Goal: Information Seeking & Learning: Learn about a topic

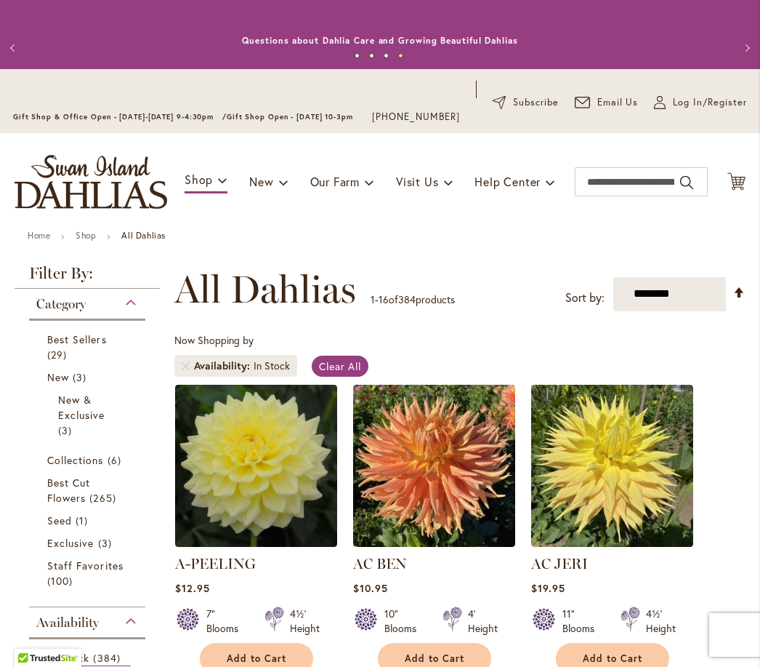
scroll to position [9, 0]
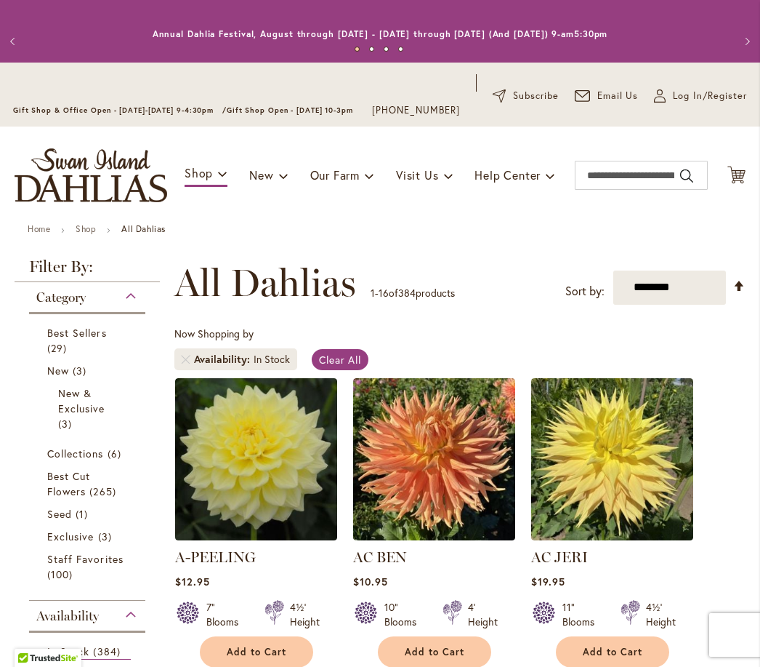
click at [77, 498] on span "Best Cut Flowers" at bounding box center [68, 483] width 43 height 29
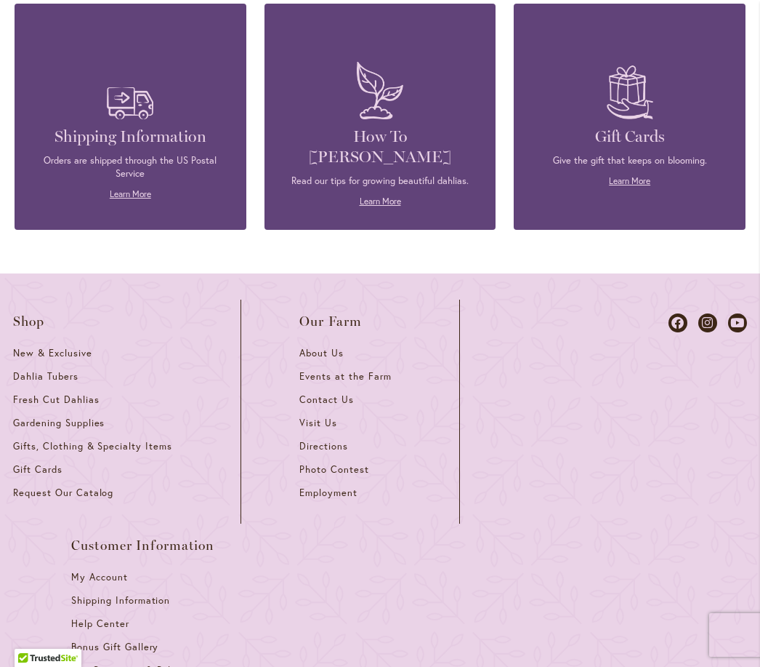
scroll to position [2332, 0]
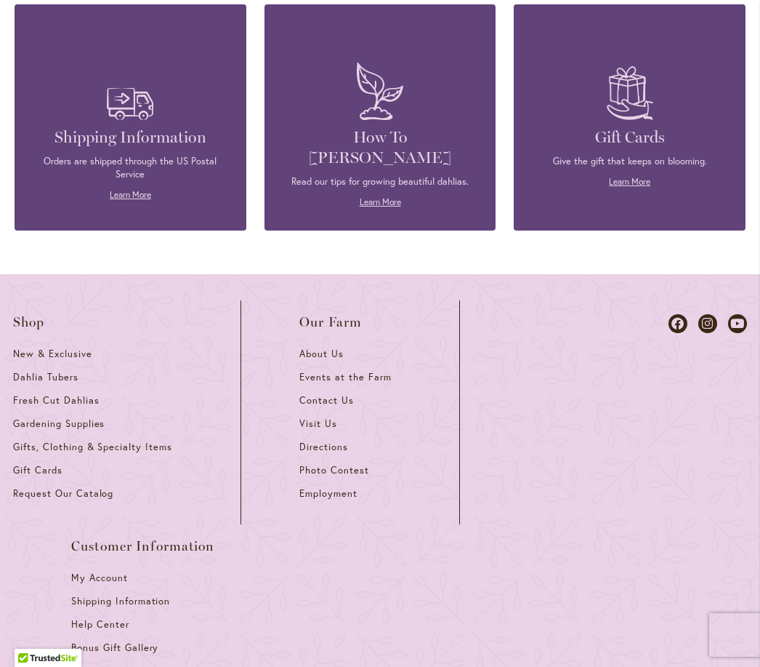
click at [407, 175] on p "Read our tips for growing beautiful dahlias." at bounding box center [380, 181] width 188 height 13
click at [390, 201] on link "Learn More" at bounding box center [380, 201] width 41 height 11
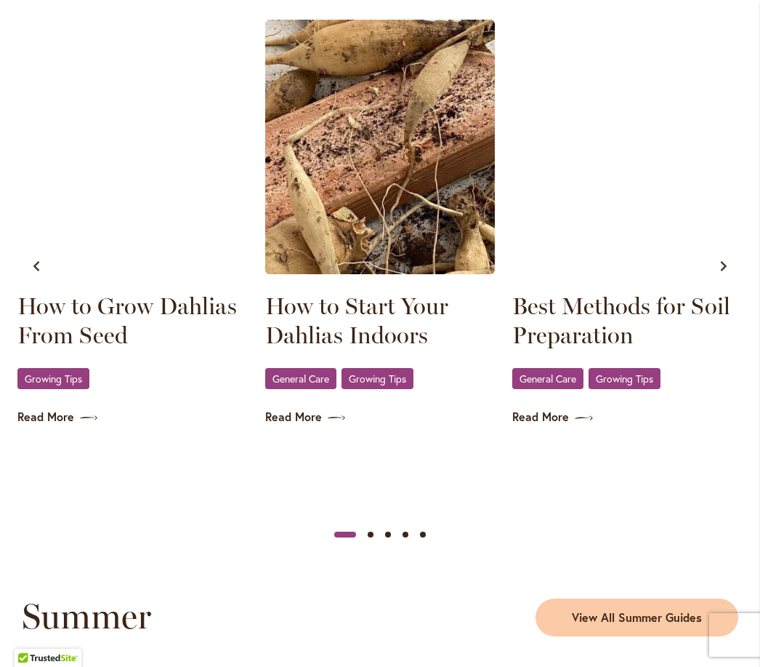
scroll to position [910, 0]
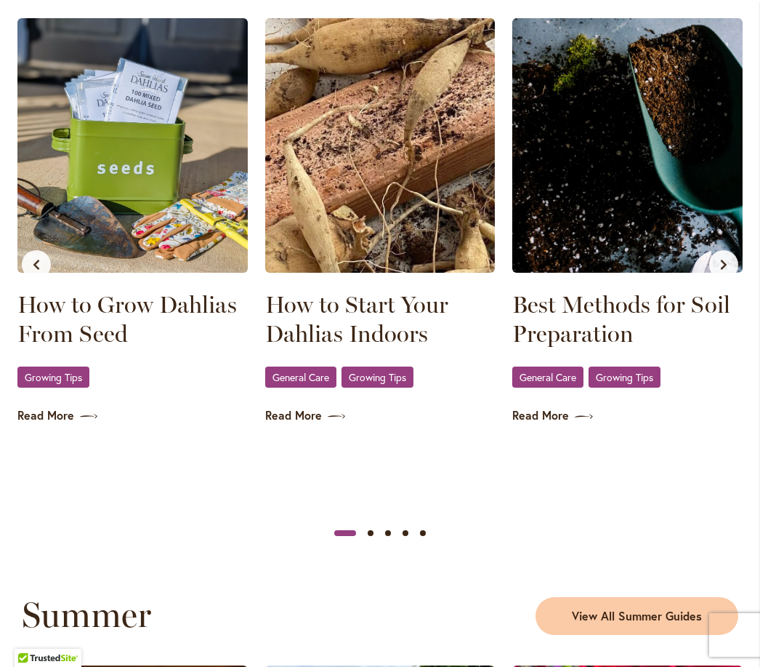
click at [433, 258] on img at bounding box center [380, 145] width 230 height 254
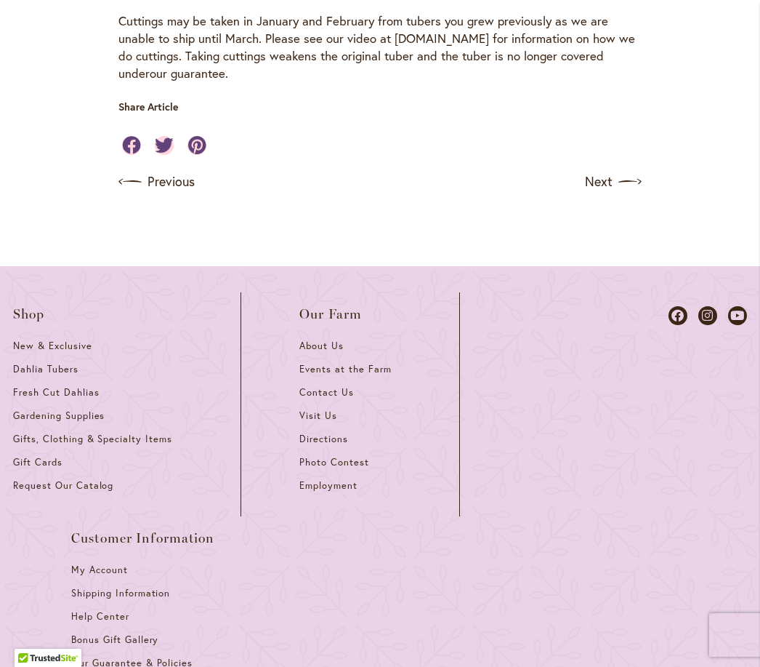
scroll to position [1121, 0]
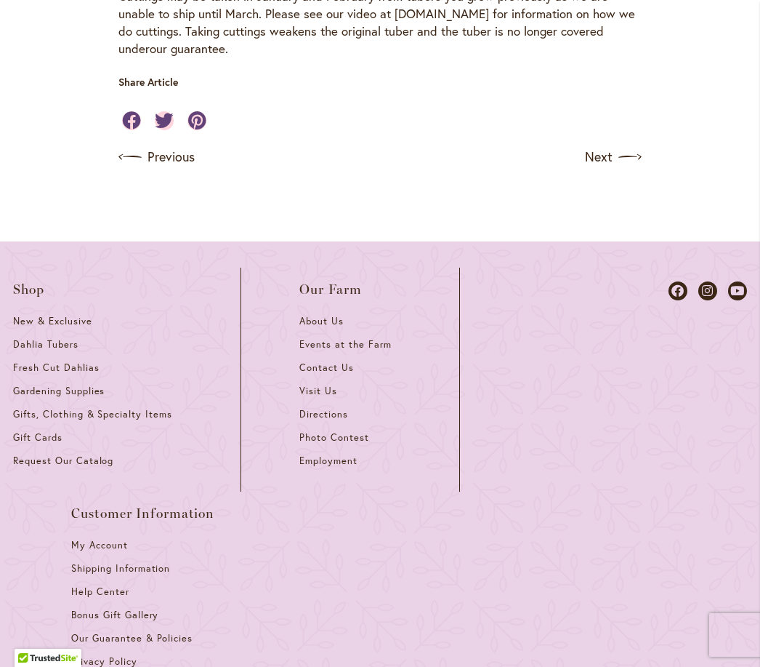
click at [93, 370] on link "Fresh Cut Dahlias" at bounding box center [97, 372] width 169 height 23
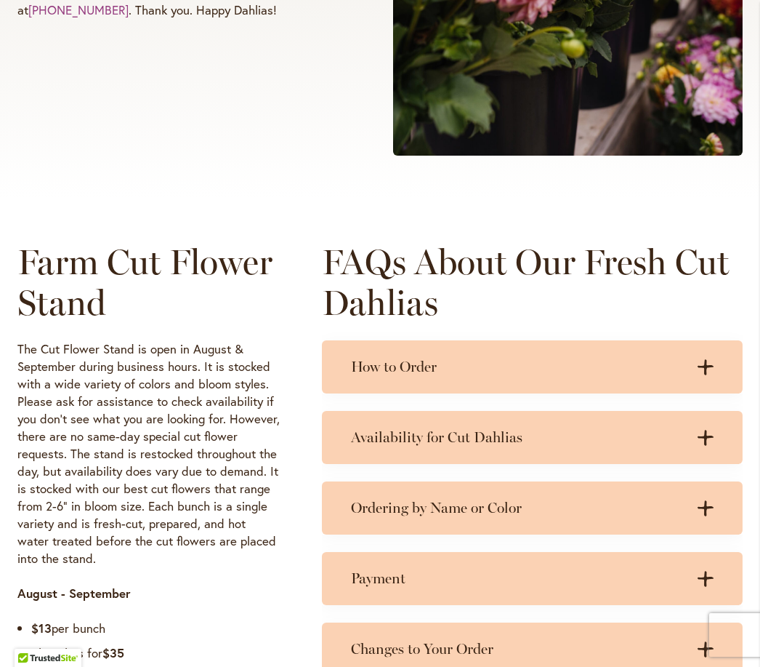
scroll to position [555, 0]
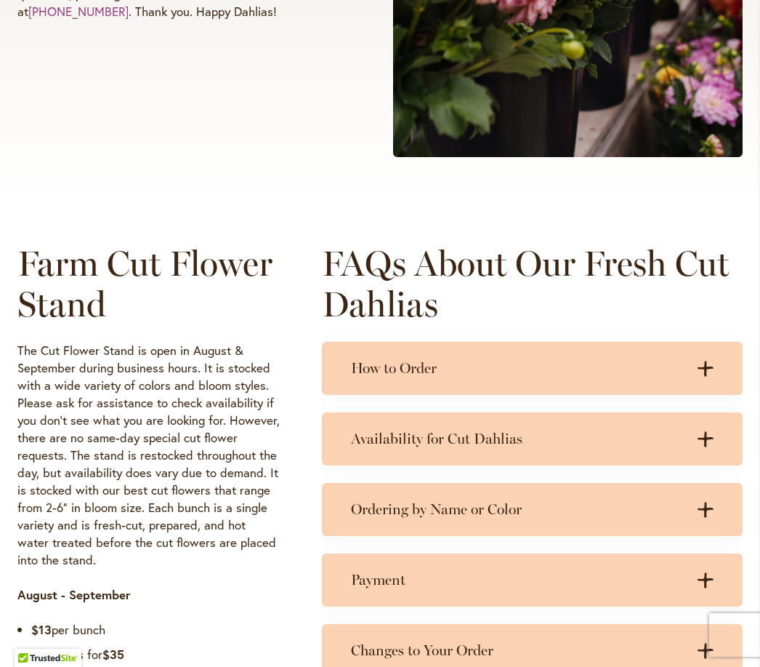
click at [559, 435] on div "Availability for Cut Dahlias .cls-1 { fill: #3c2616; stroke-width: 0px; } .cls-…" at bounding box center [532, 438] width 421 height 53
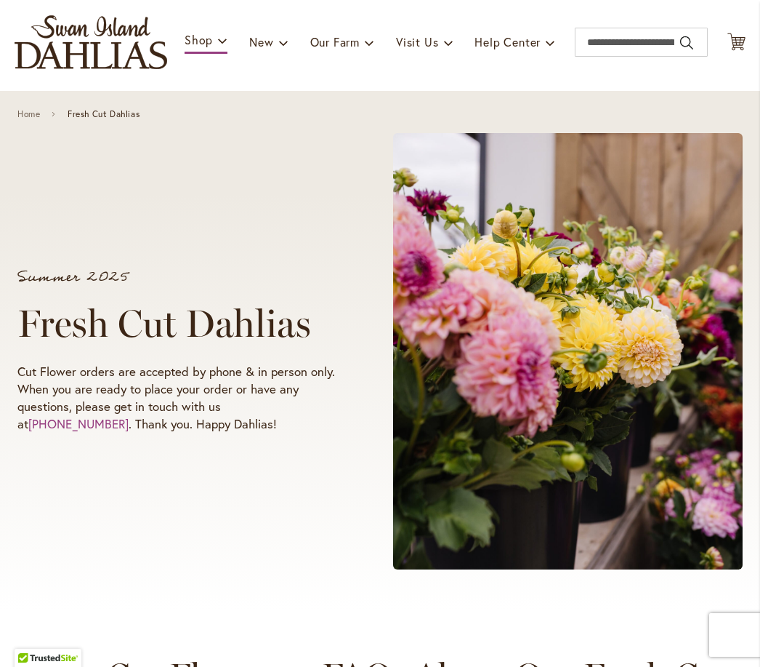
scroll to position [0, 0]
